Goal: Task Accomplishment & Management: Use online tool/utility

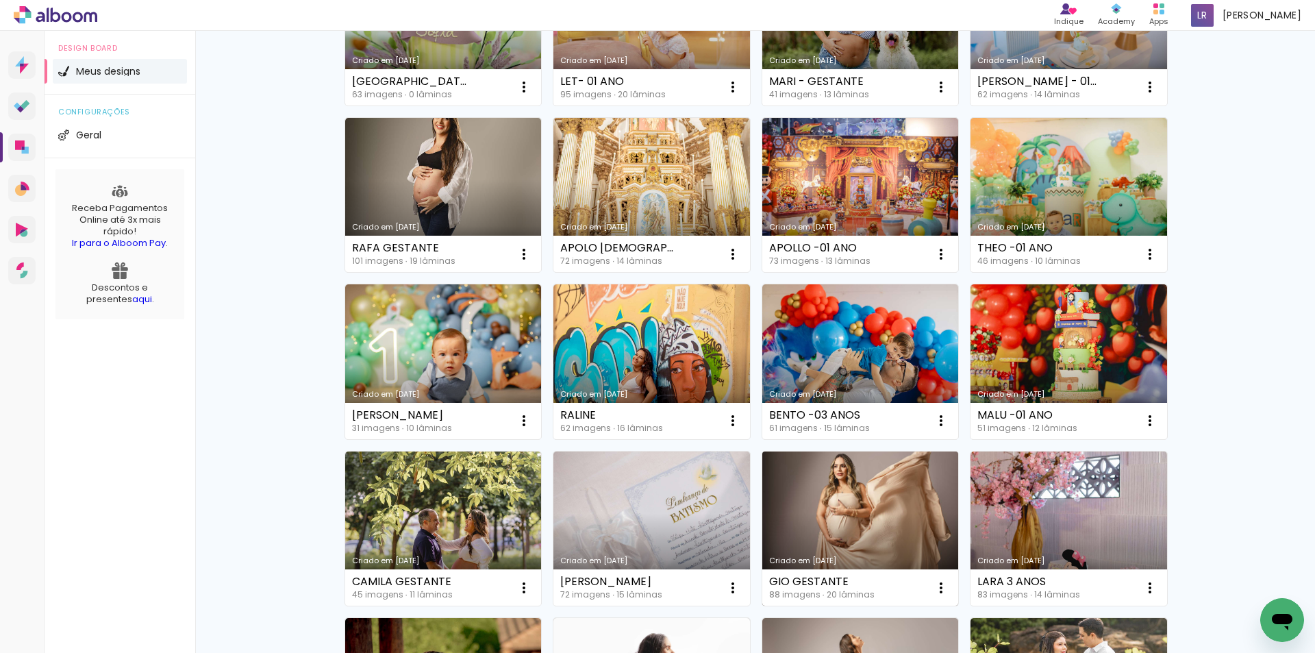
scroll to position [342, 0]
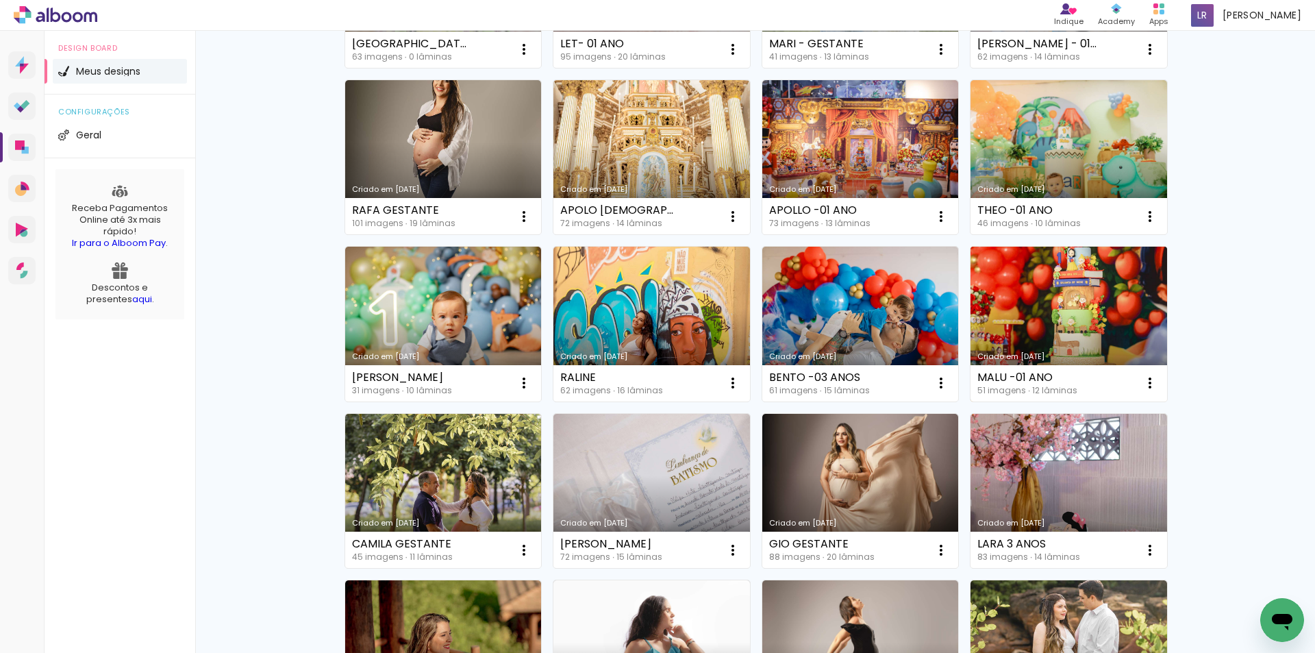
click at [1055, 327] on link "Criado em [DATE]" at bounding box center [1069, 324] width 197 height 155
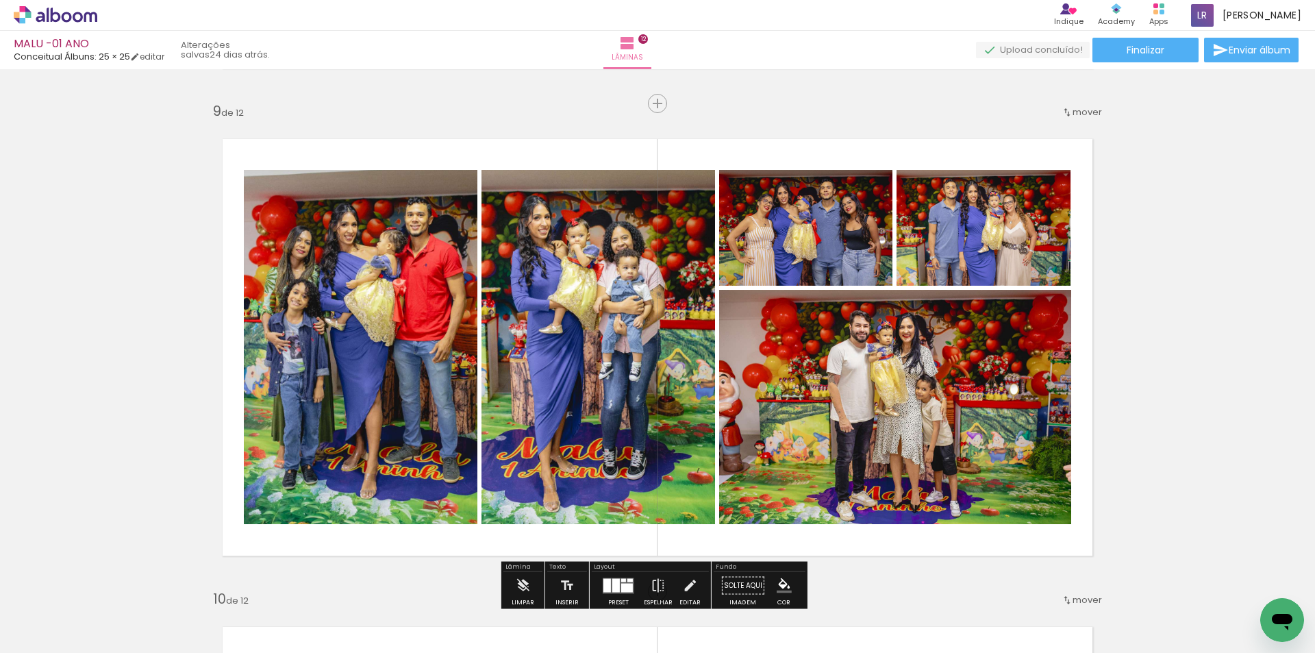
scroll to position [3904, 0]
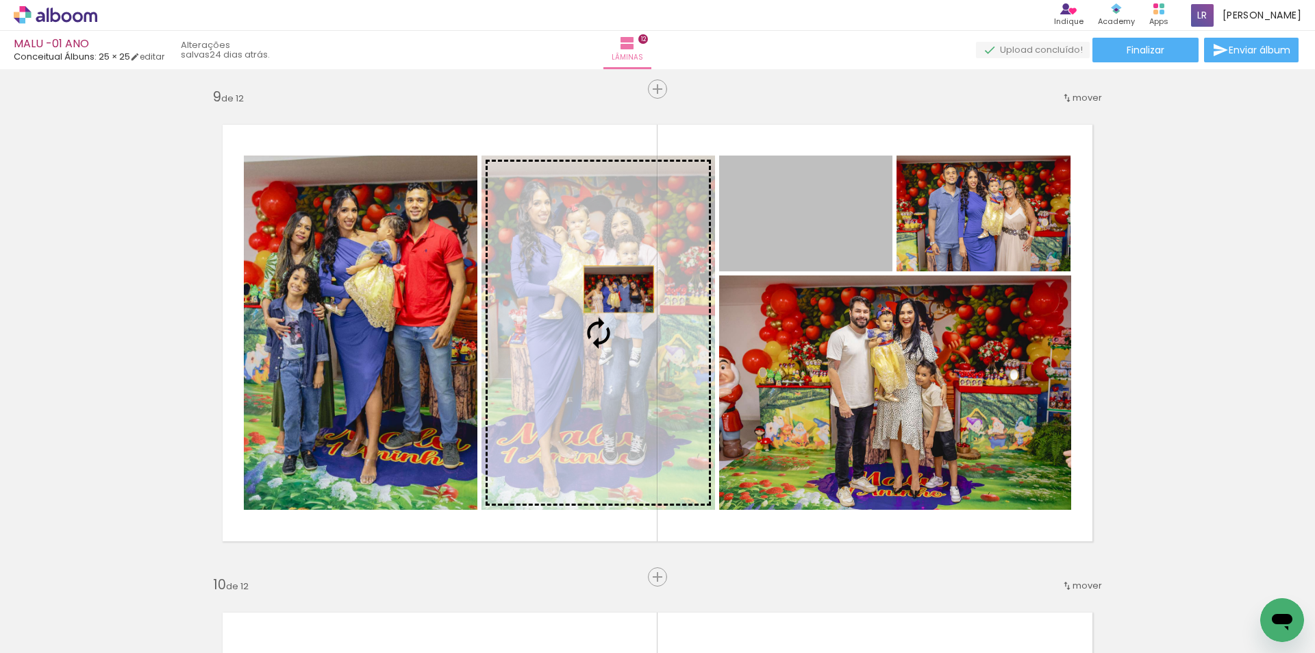
drag, startPoint x: 842, startPoint y: 230, endPoint x: 614, endPoint y: 289, distance: 236.2
click at [0, 0] on slot at bounding box center [0, 0] width 0 height 0
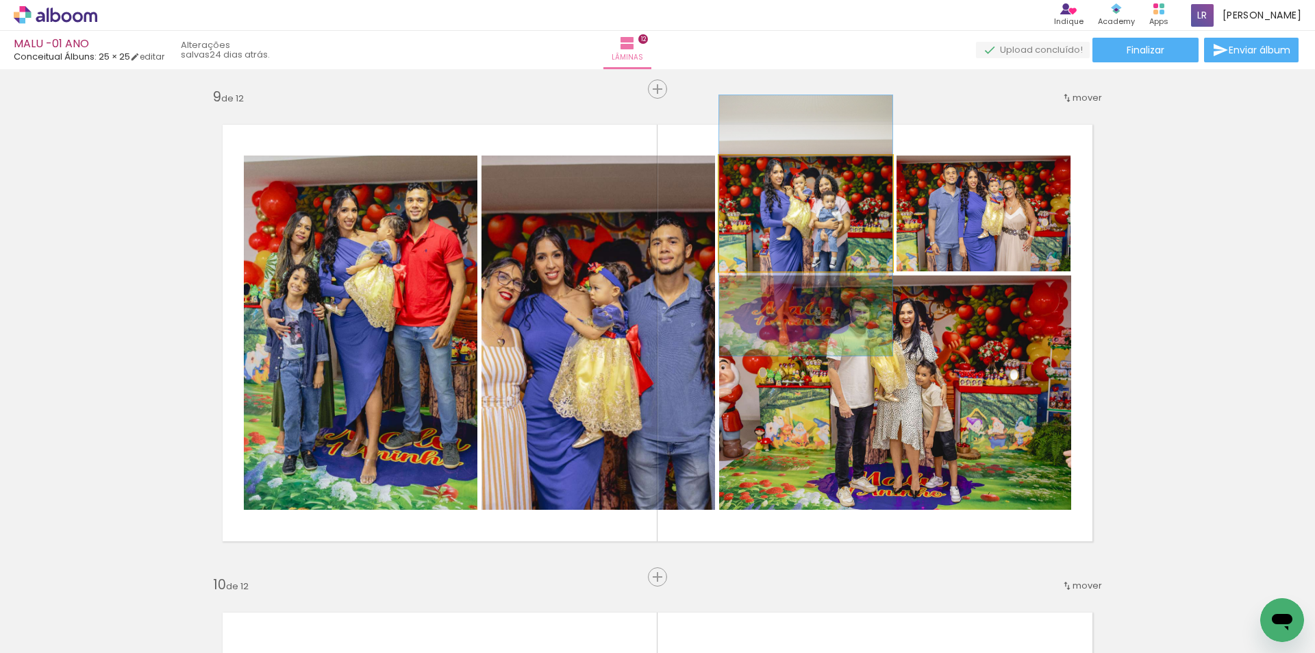
drag, startPoint x: 847, startPoint y: 225, endPoint x: 854, endPoint y: 237, distance: 14.4
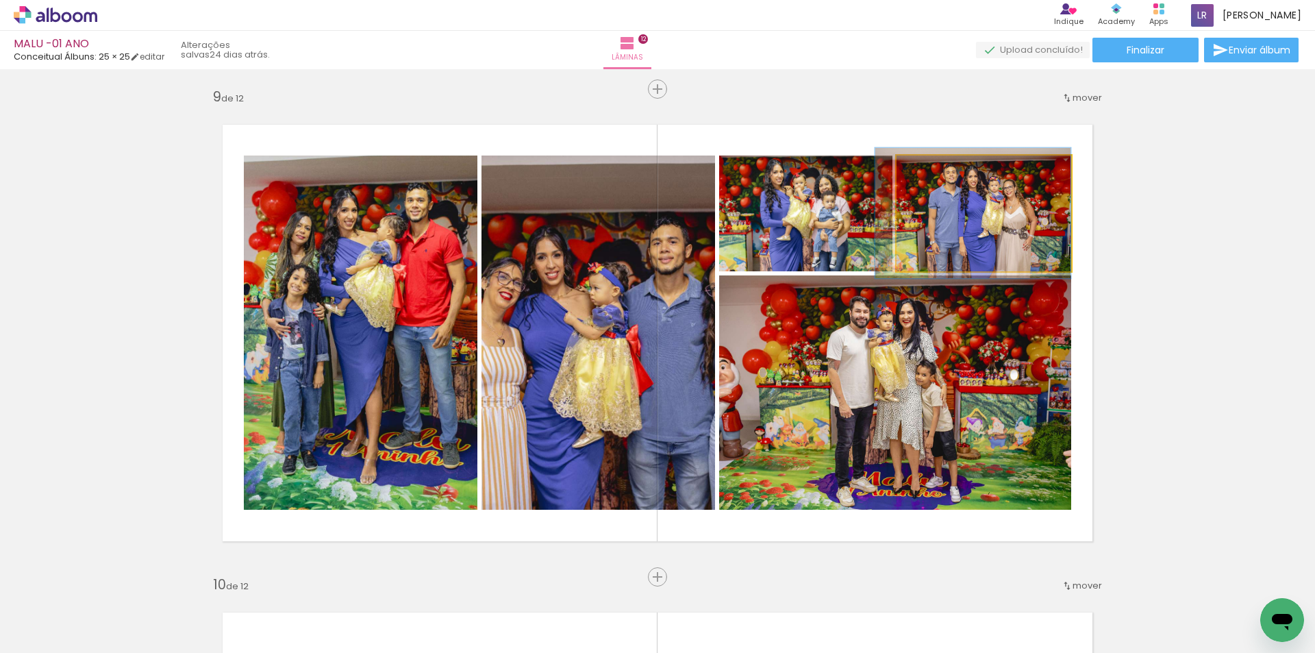
drag, startPoint x: 927, startPoint y: 240, endPoint x: 916, endPoint y: 239, distance: 11.0
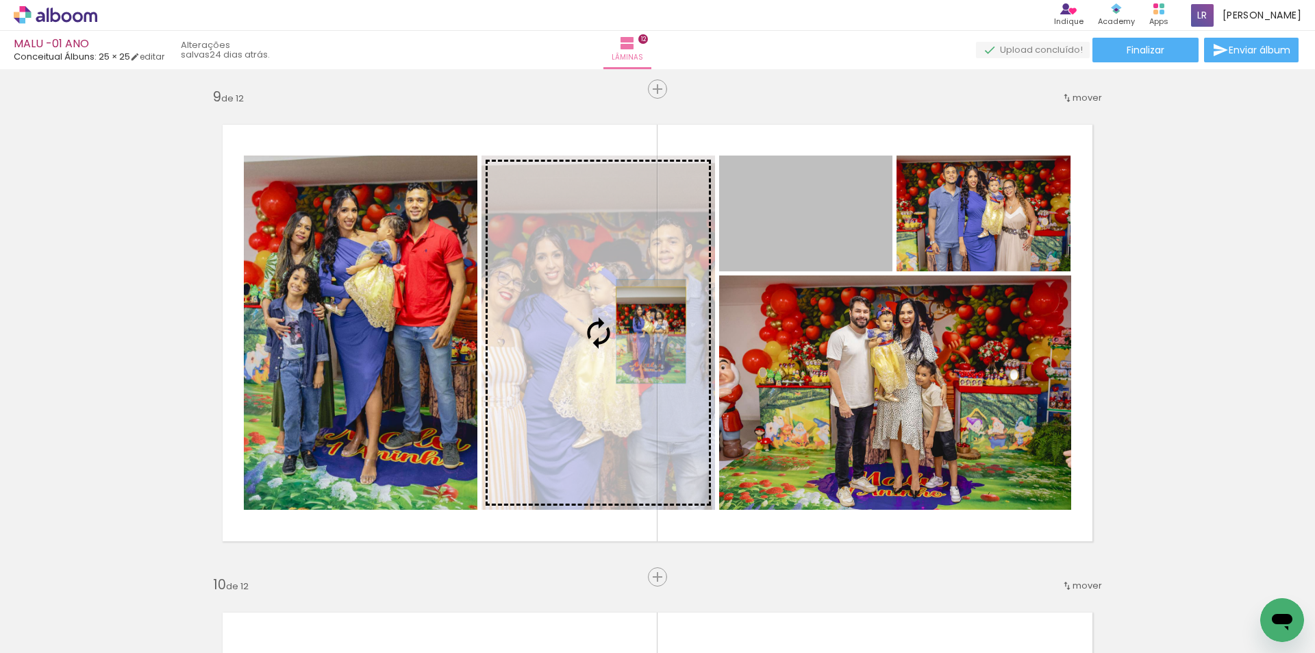
drag, startPoint x: 819, startPoint y: 234, endPoint x: 645, endPoint y: 310, distance: 190.1
click at [0, 0] on slot at bounding box center [0, 0] width 0 height 0
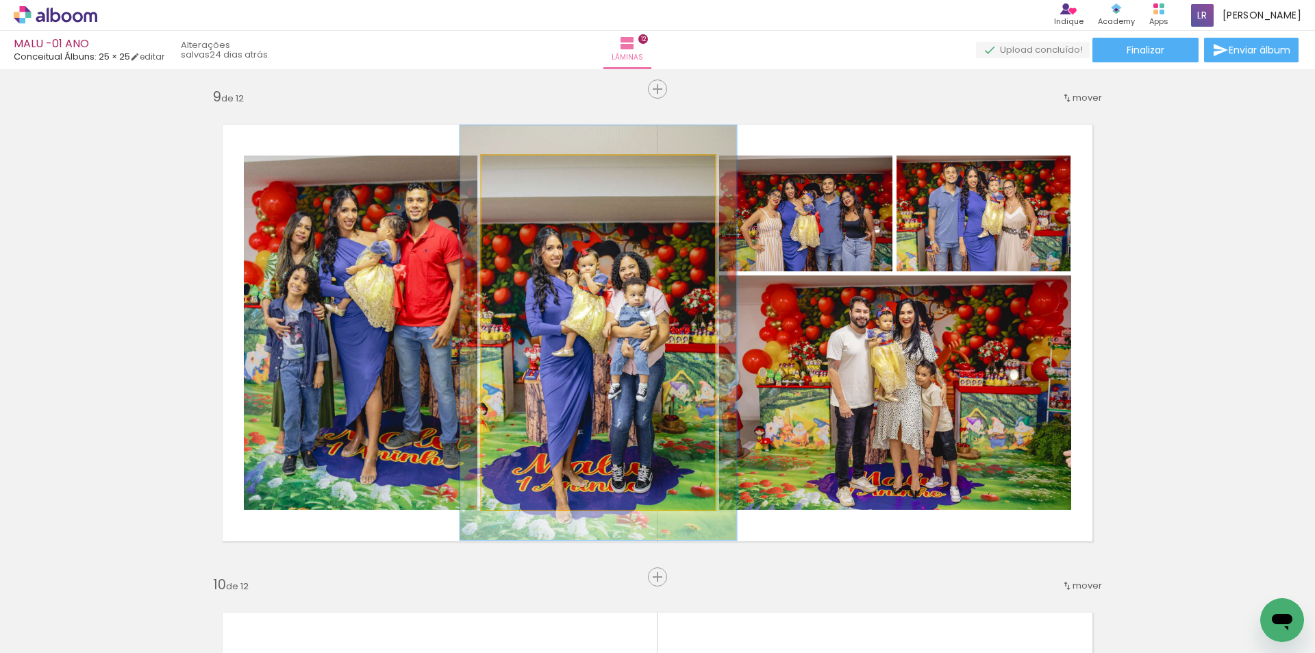
drag, startPoint x: 508, startPoint y: 173, endPoint x: 518, endPoint y: 174, distance: 11.0
type paper-slider "123"
click at [518, 174] on div at bounding box center [522, 170] width 12 height 12
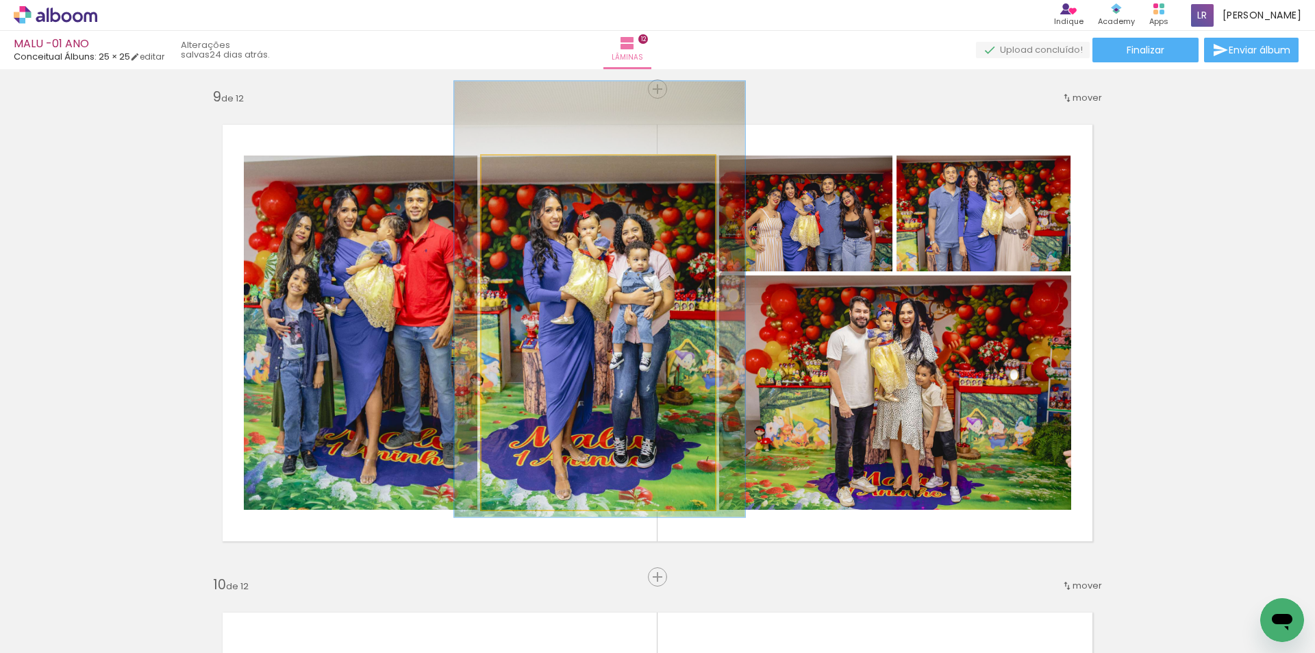
drag, startPoint x: 653, startPoint y: 284, endPoint x: 654, endPoint y: 251, distance: 33.6
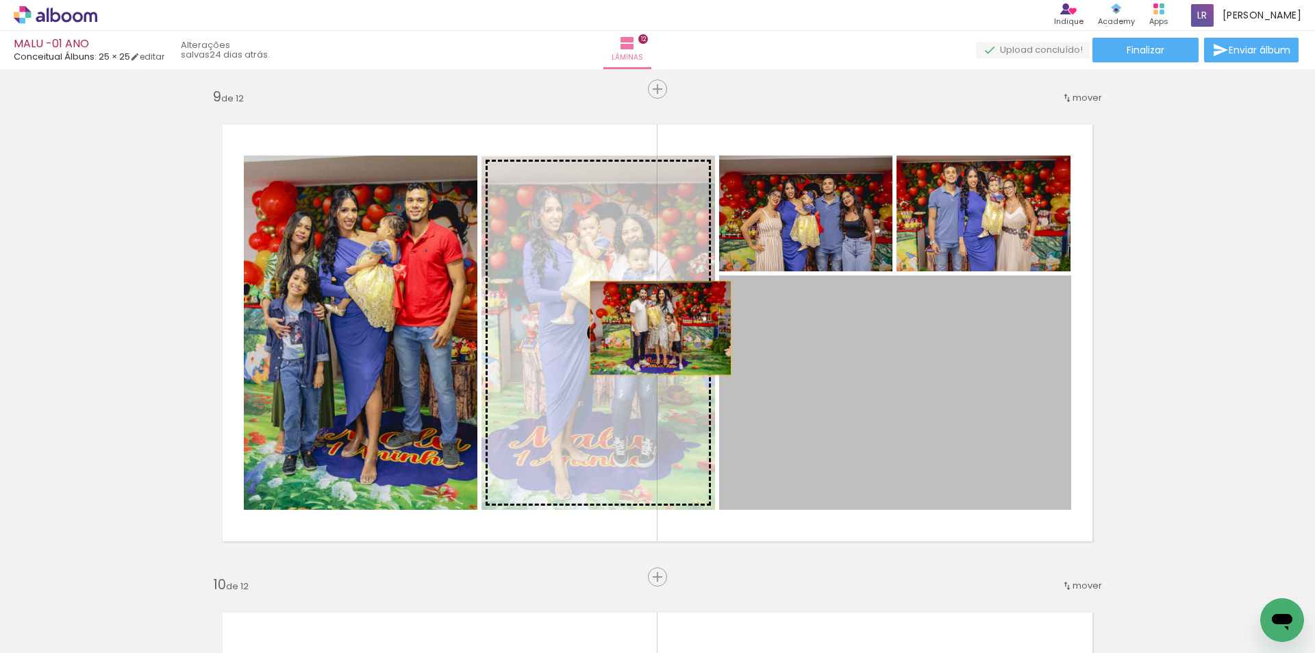
drag, startPoint x: 960, startPoint y: 402, endPoint x: 637, endPoint y: 328, distance: 331.6
click at [0, 0] on slot at bounding box center [0, 0] width 0 height 0
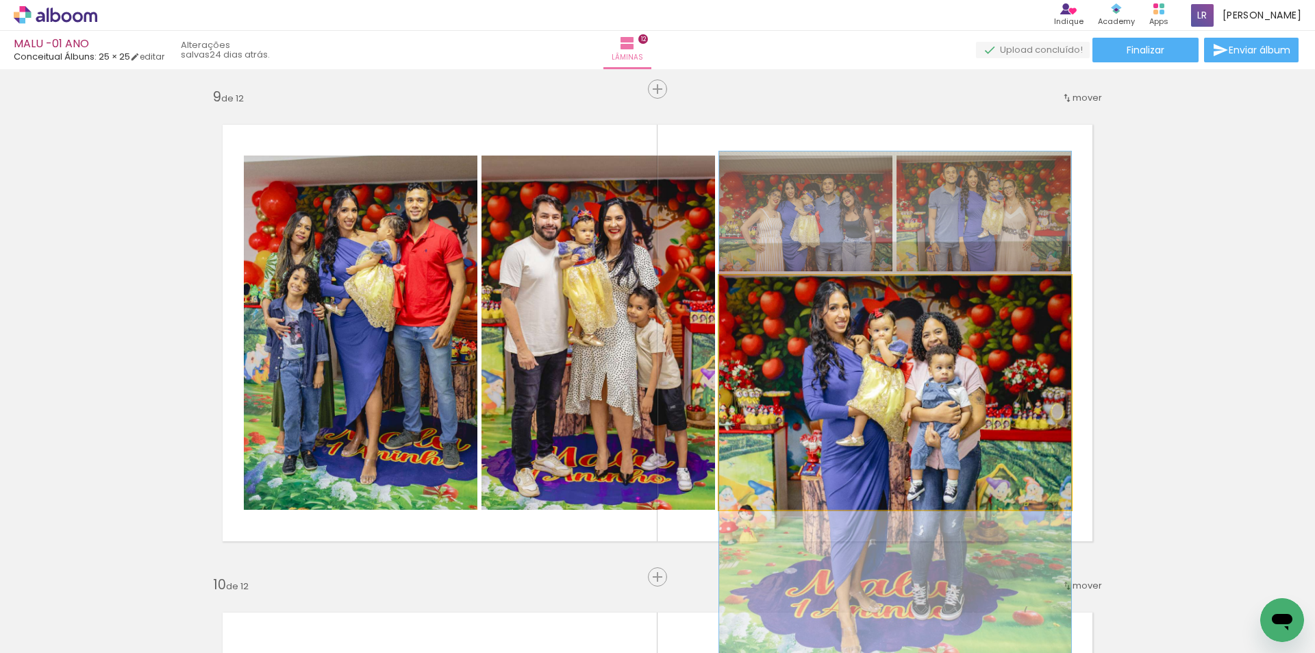
drag, startPoint x: 946, startPoint y: 349, endPoint x: 948, endPoint y: 372, distance: 23.4
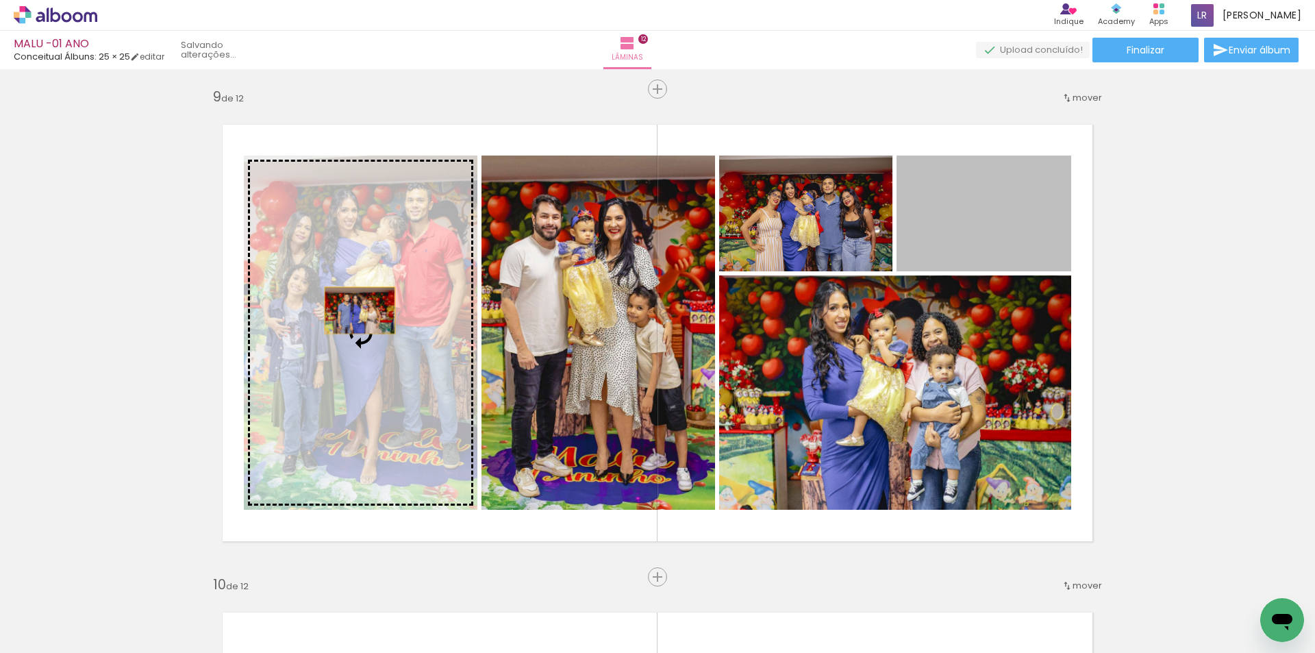
drag, startPoint x: 1012, startPoint y: 227, endPoint x: 330, endPoint y: 311, distance: 687.3
click at [0, 0] on slot at bounding box center [0, 0] width 0 height 0
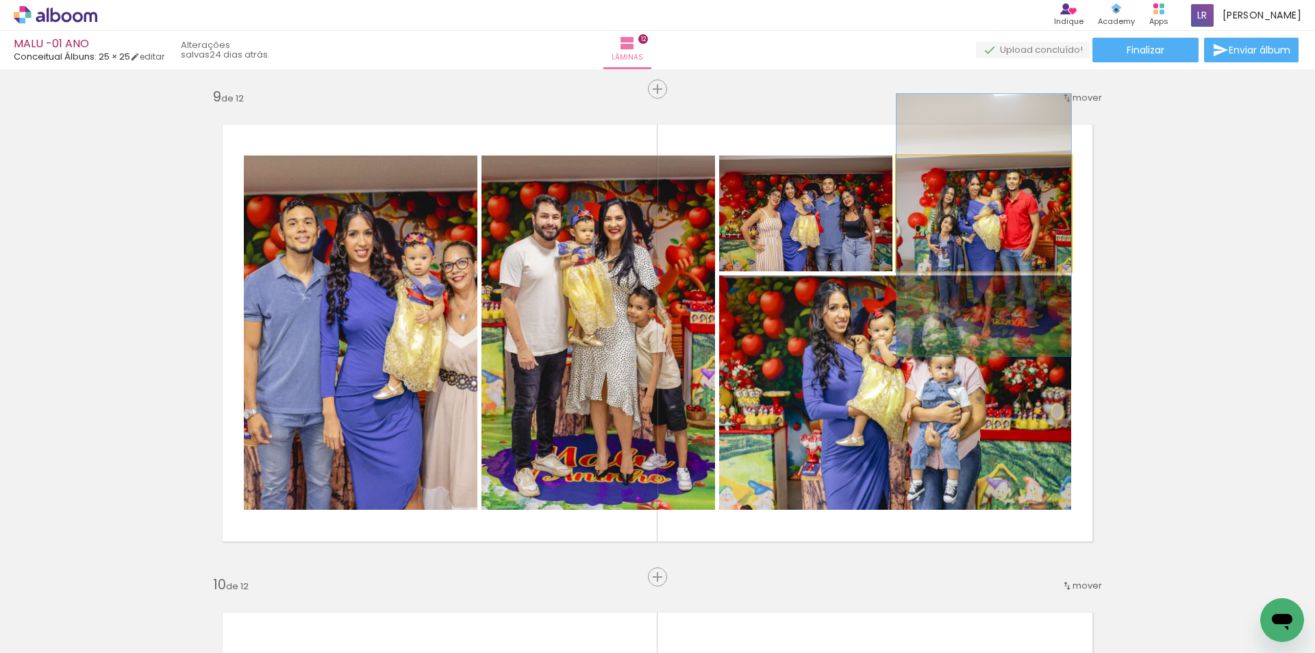
drag, startPoint x: 1002, startPoint y: 211, endPoint x: 1004, endPoint y: 223, distance: 12.5
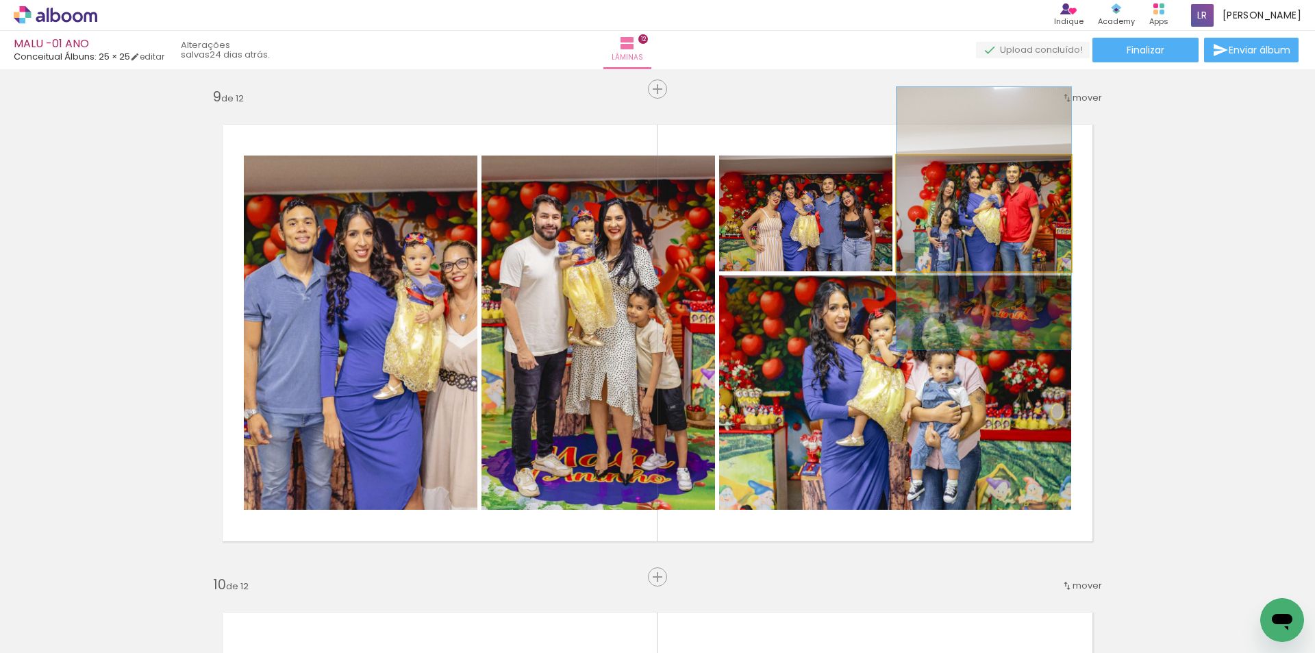
drag, startPoint x: 1005, startPoint y: 220, endPoint x: 1002, endPoint y: 212, distance: 8.7
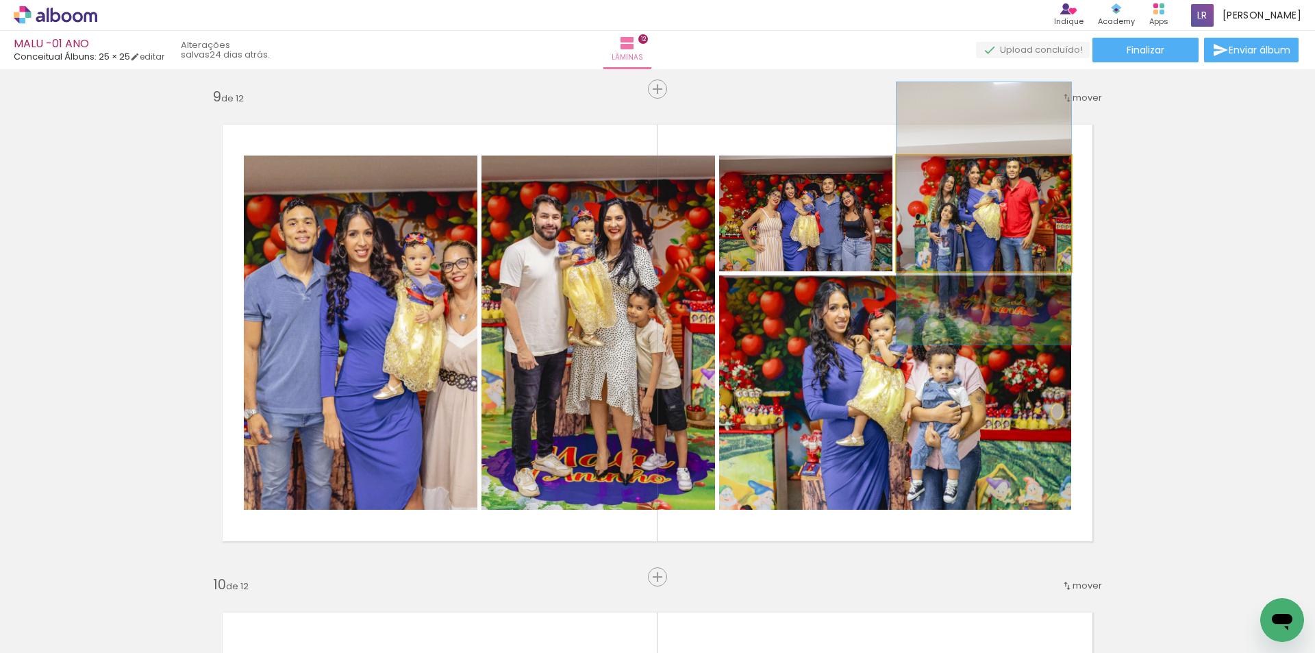
drag, startPoint x: 1031, startPoint y: 203, endPoint x: 1039, endPoint y: 199, distance: 9.2
click at [923, 171] on div at bounding box center [929, 170] width 22 height 22
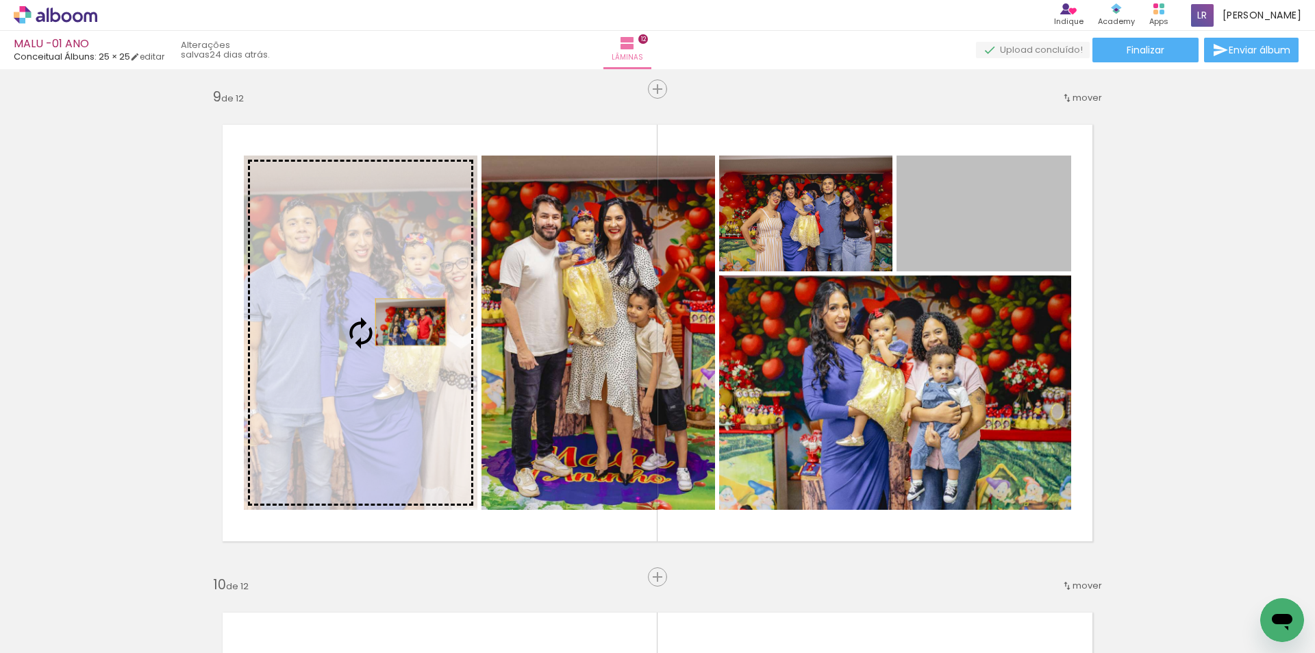
drag, startPoint x: 984, startPoint y: 240, endPoint x: 370, endPoint y: 329, distance: 620.9
click at [0, 0] on slot at bounding box center [0, 0] width 0 height 0
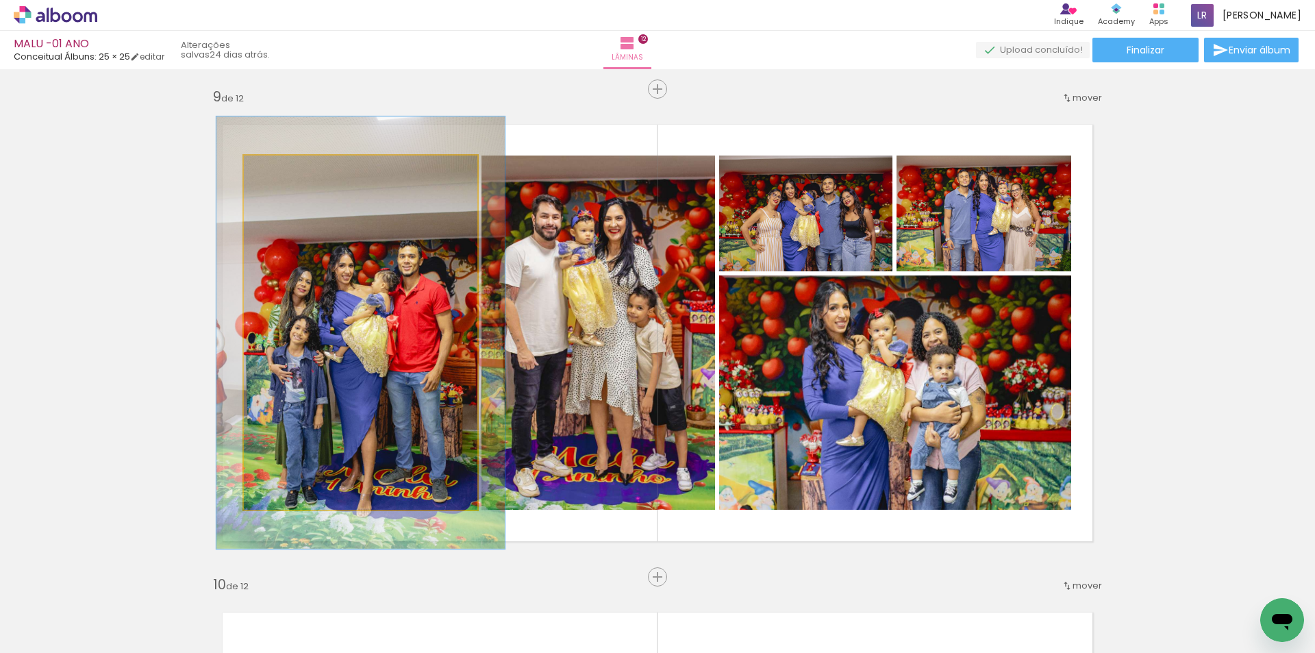
drag, startPoint x: 274, startPoint y: 168, endPoint x: 285, endPoint y: 173, distance: 12.0
type paper-slider "123"
click at [285, 173] on div at bounding box center [286, 170] width 12 height 12
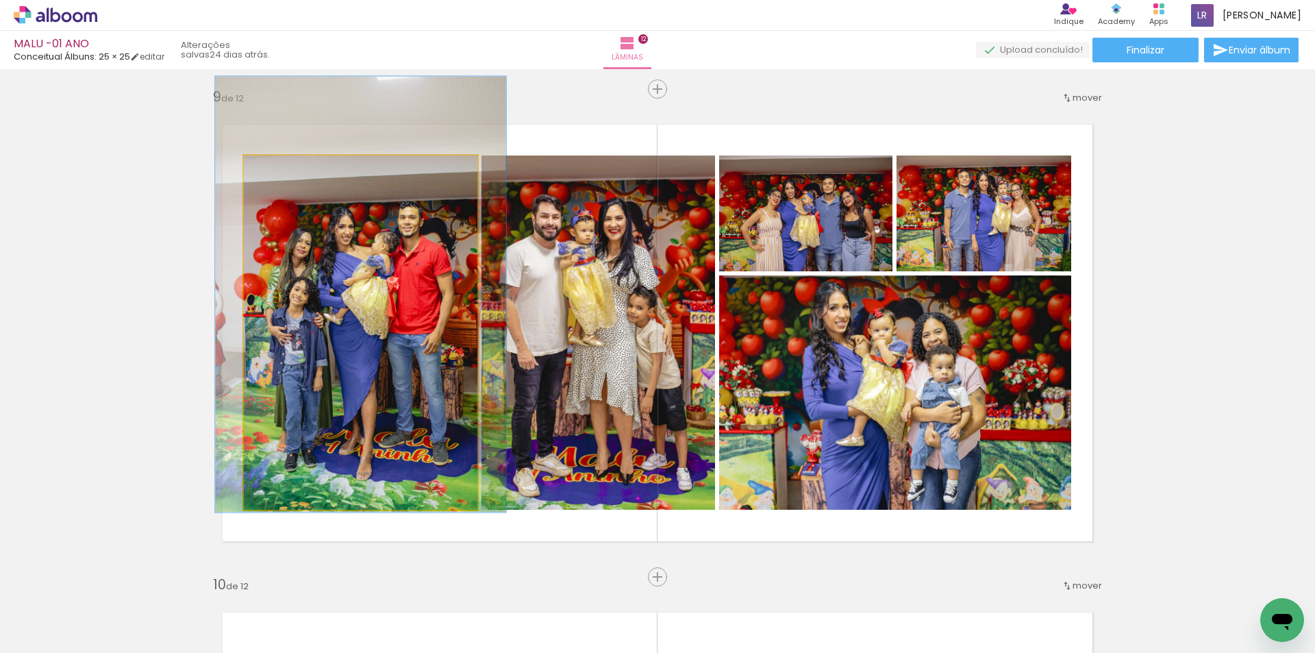
drag, startPoint x: 333, startPoint y: 290, endPoint x: 330, endPoint y: 255, distance: 35.0
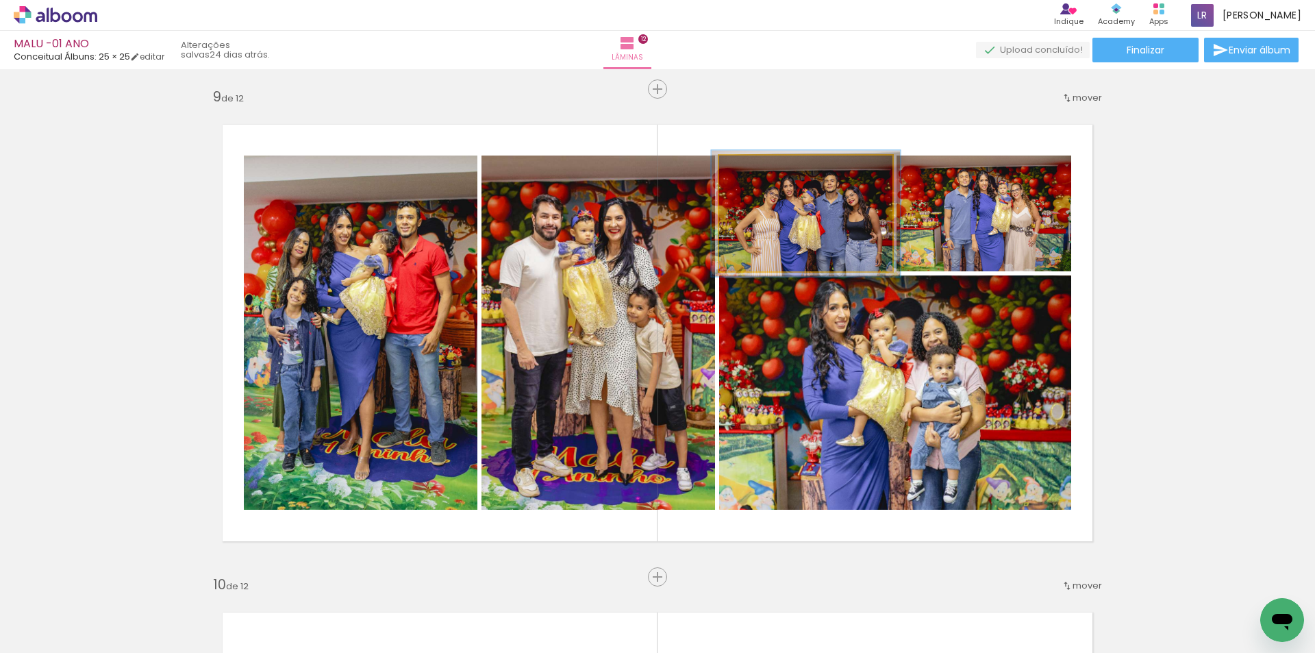
type paper-slider "109"
click at [758, 173] on div at bounding box center [755, 170] width 22 height 22
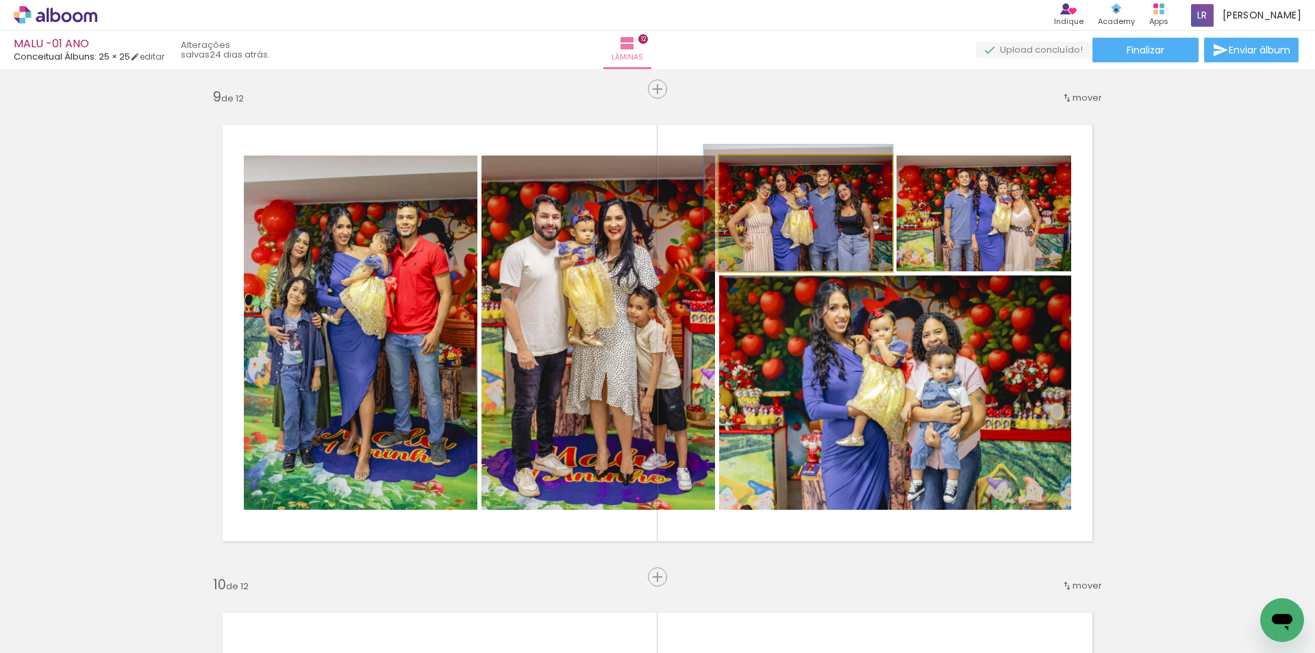
drag, startPoint x: 815, startPoint y: 223, endPoint x: 808, endPoint y: 215, distance: 10.7
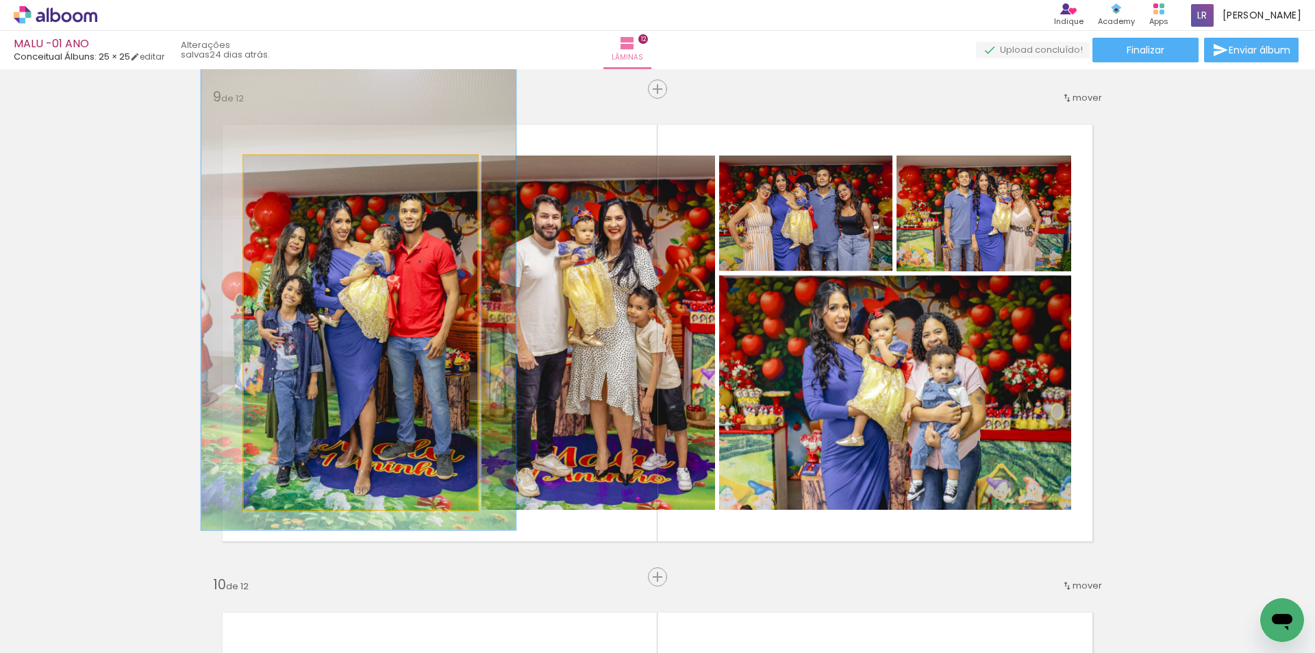
type paper-slider "133"
click at [293, 176] on div at bounding box center [294, 170] width 22 height 22
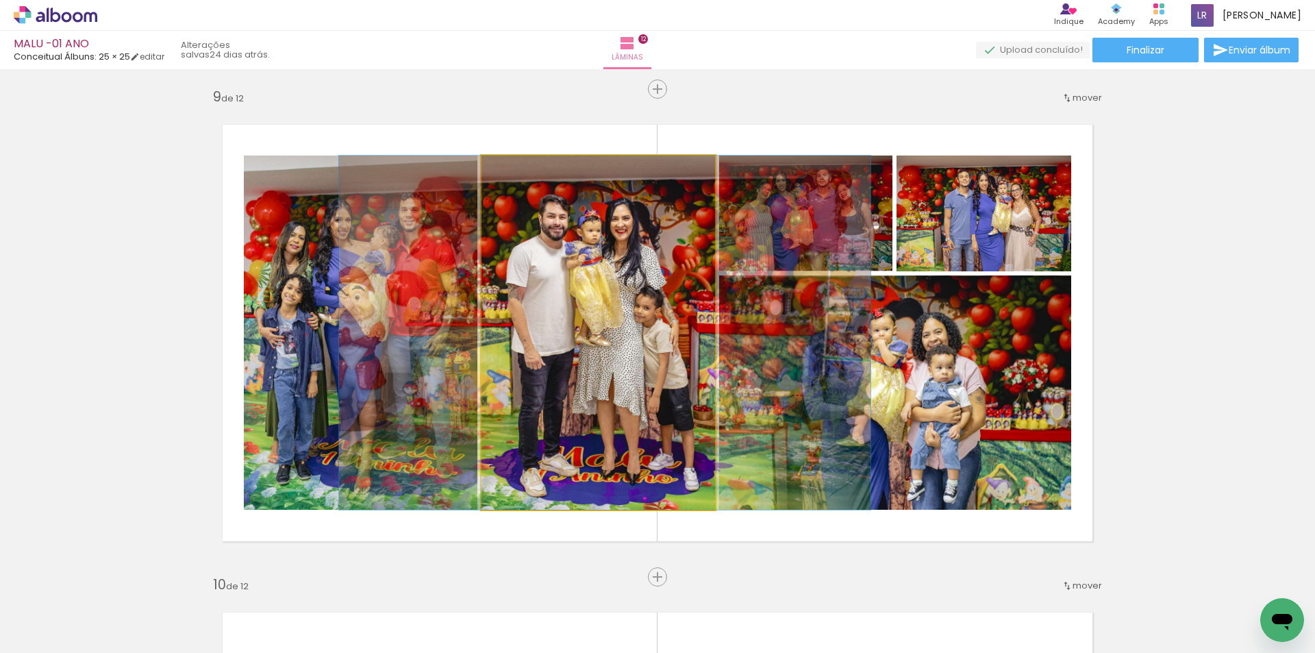
drag, startPoint x: 603, startPoint y: 315, endPoint x: 610, endPoint y: 317, distance: 7.2
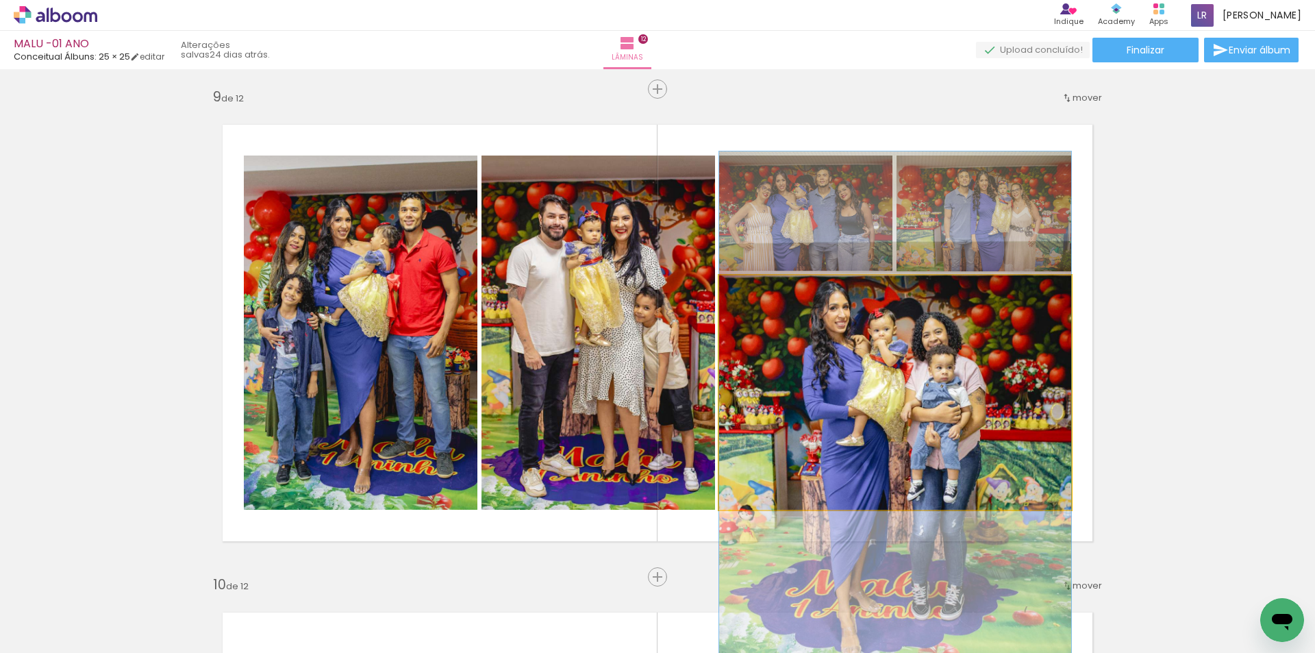
drag, startPoint x: 749, startPoint y: 291, endPoint x: 740, endPoint y: 292, distance: 9.7
type paper-slider "100"
click at [740, 292] on div at bounding box center [751, 290] width 22 height 22
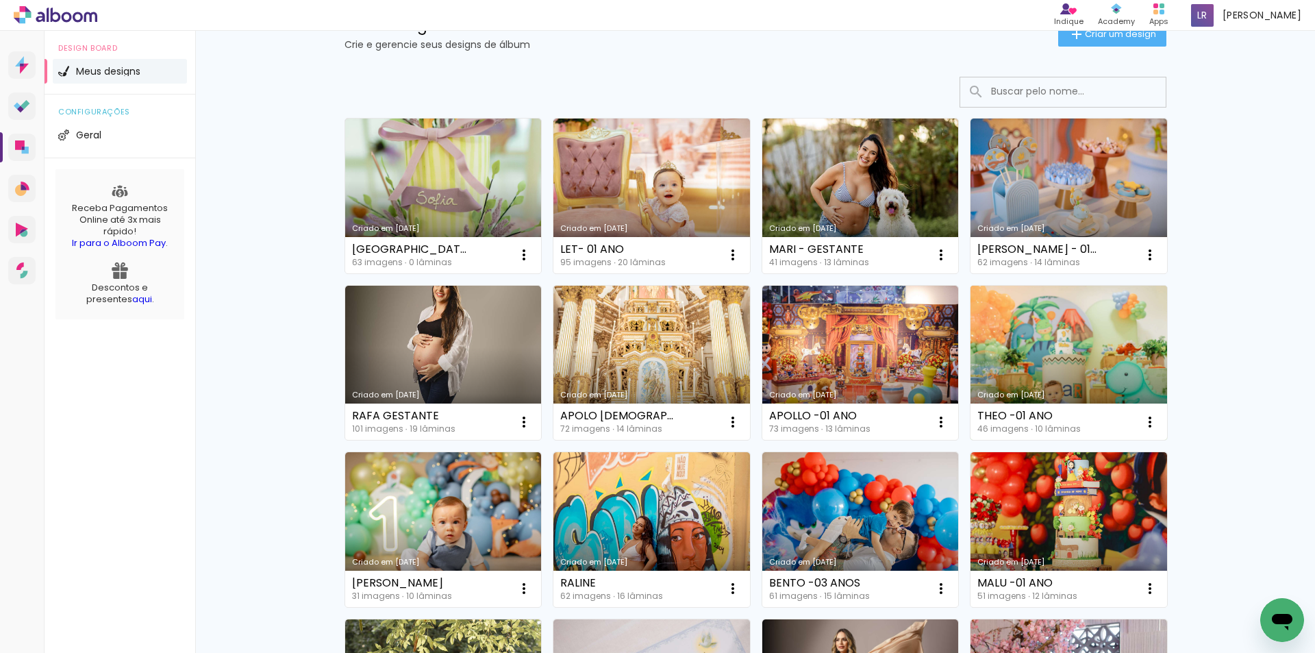
scroll to position [205, 0]
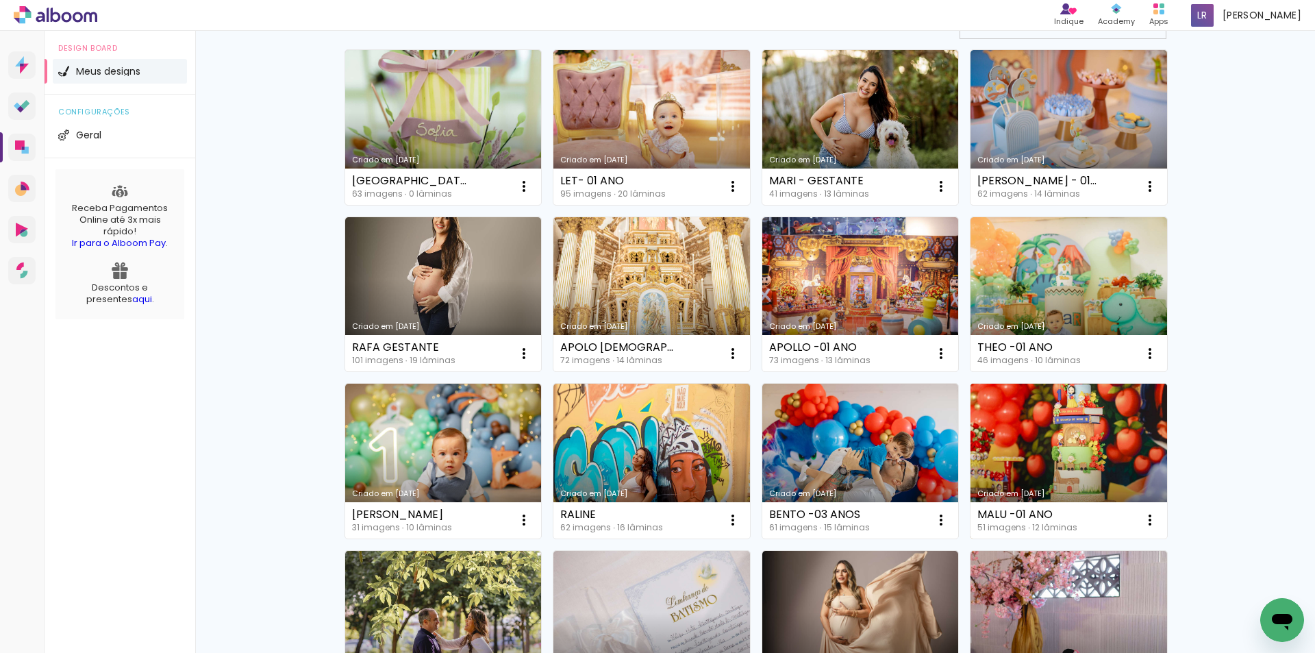
click at [1059, 440] on link "Criado em [DATE]" at bounding box center [1069, 461] width 197 height 155
